Goal: Information Seeking & Learning: Learn about a topic

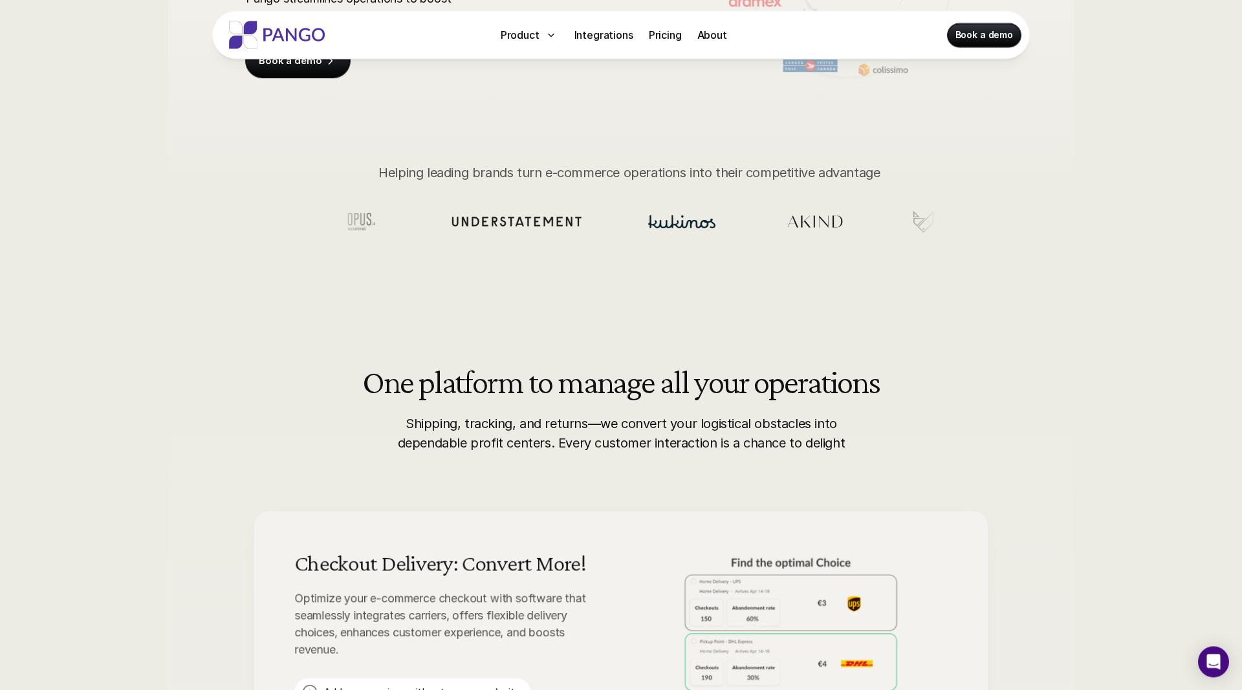
scroll to position [123, 0]
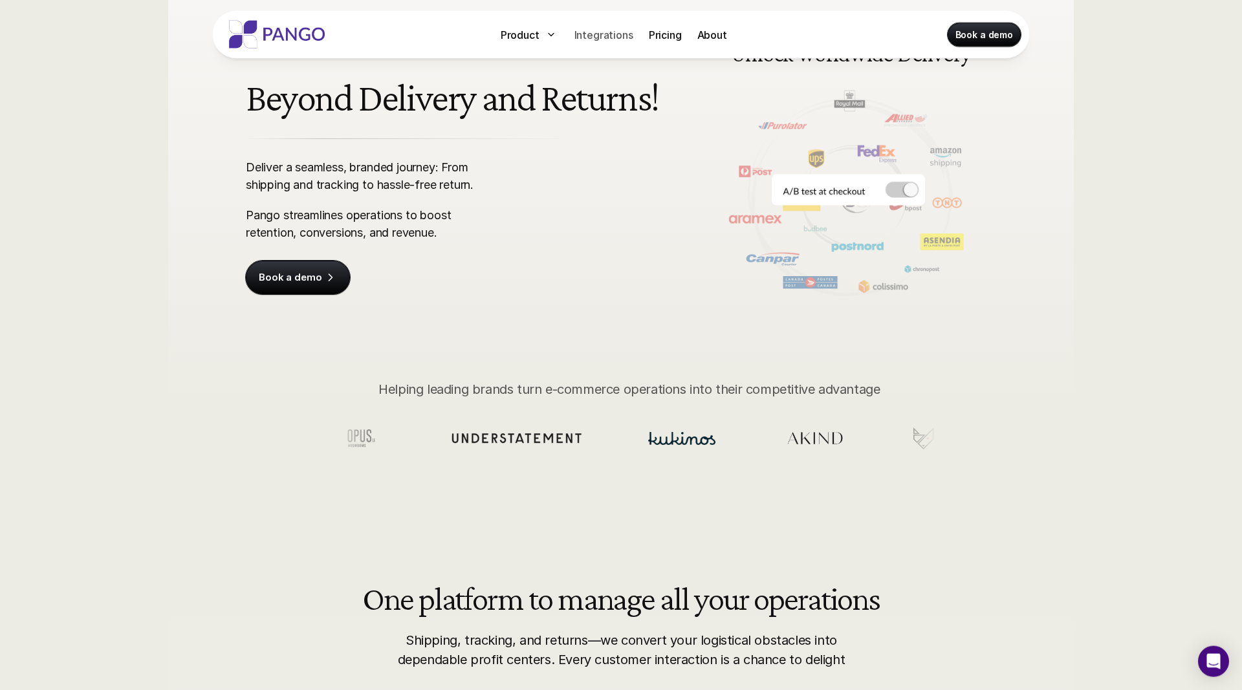
click at [600, 37] on p "Integrations" at bounding box center [603, 35] width 59 height 16
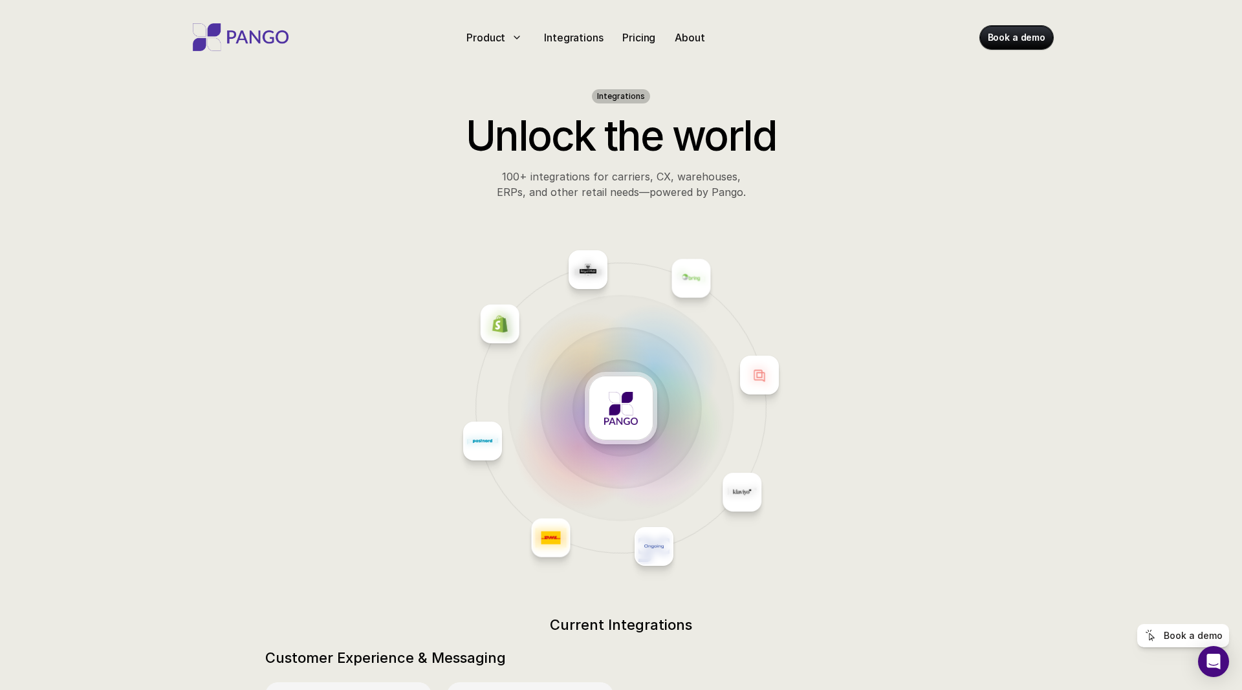
click at [219, 430] on div at bounding box center [621, 407] width 1211 height 385
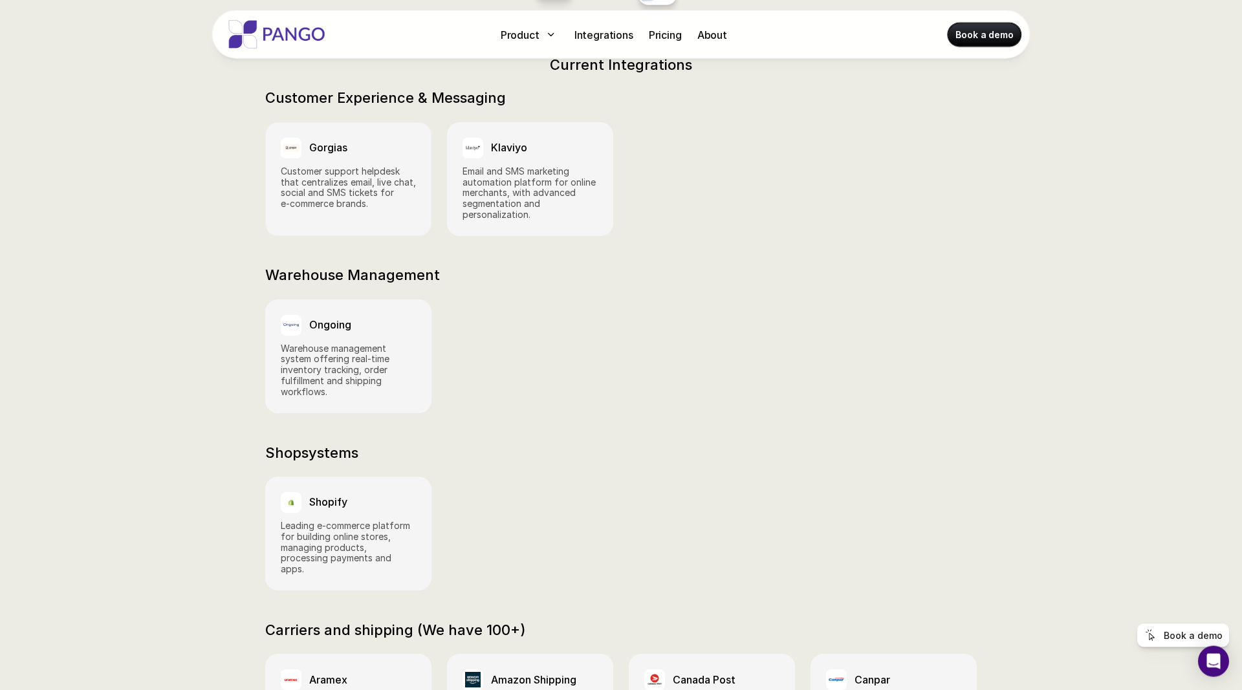
scroll to position [759, 0]
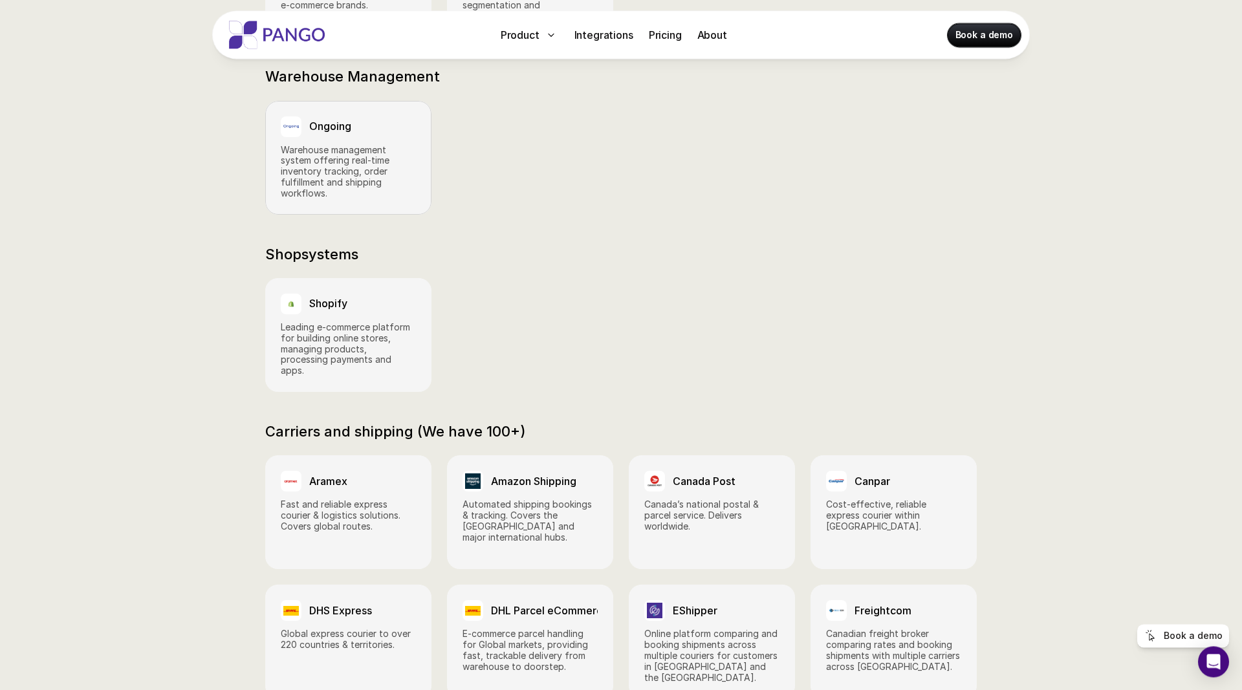
click at [331, 167] on p "Warehouse management system offering real‑time inventory tracking, order fulfil…" at bounding box center [348, 172] width 135 height 54
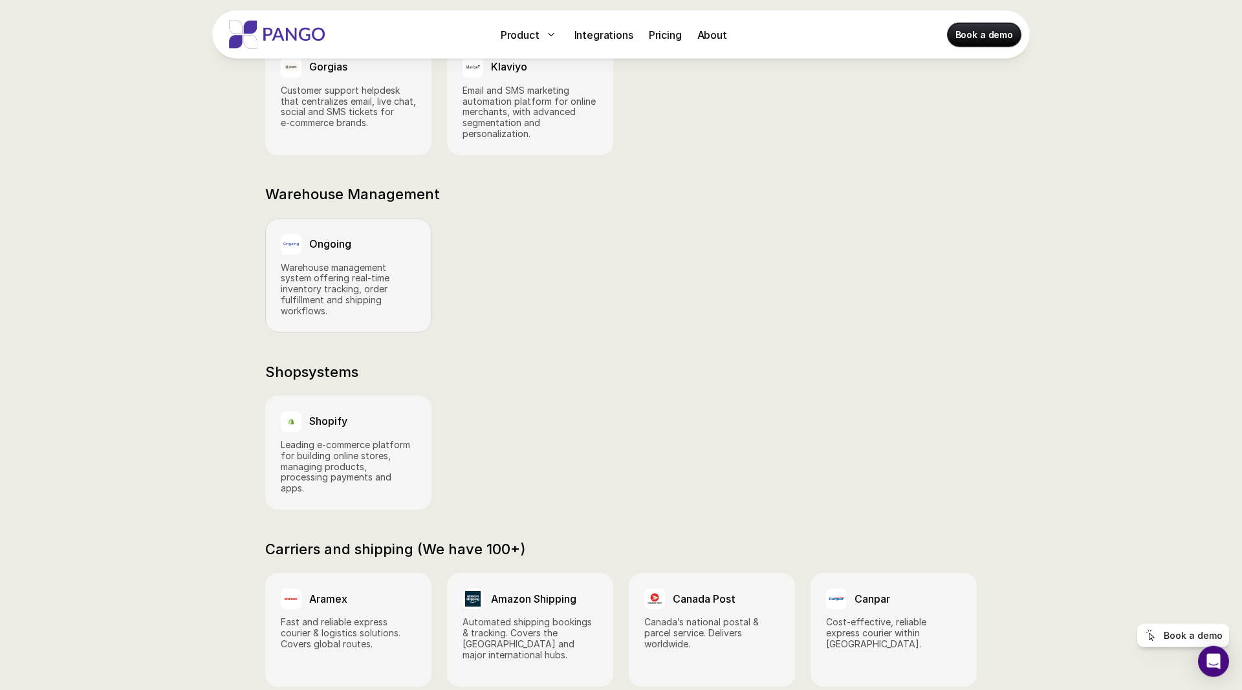
scroll to position [642, 0]
click at [299, 262] on p "Warehouse management system offering real‑time inventory tracking, order fulfil…" at bounding box center [348, 289] width 135 height 54
click at [565, 313] on div "Ongoing Warehouse management system offering real‑time inventory tracking, orde…" at bounding box center [620, 275] width 711 height 114
